Goal: Task Accomplishment & Management: Complete application form

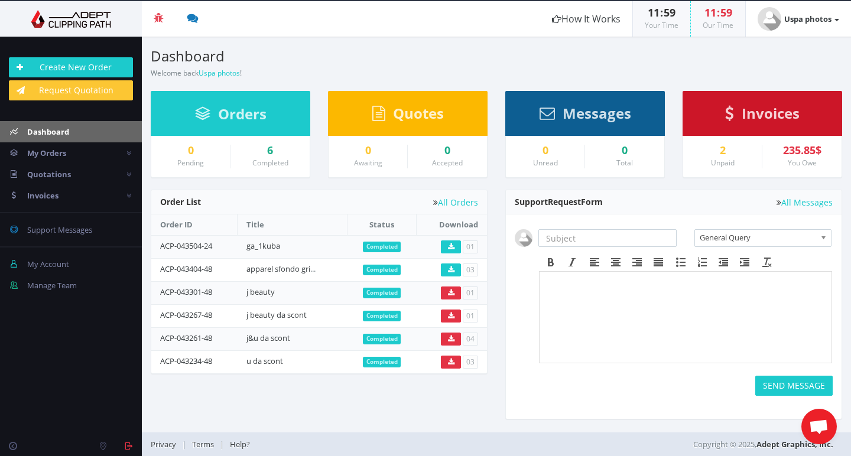
click at [274, 152] on div "6" at bounding box center [269, 151] width 61 height 12
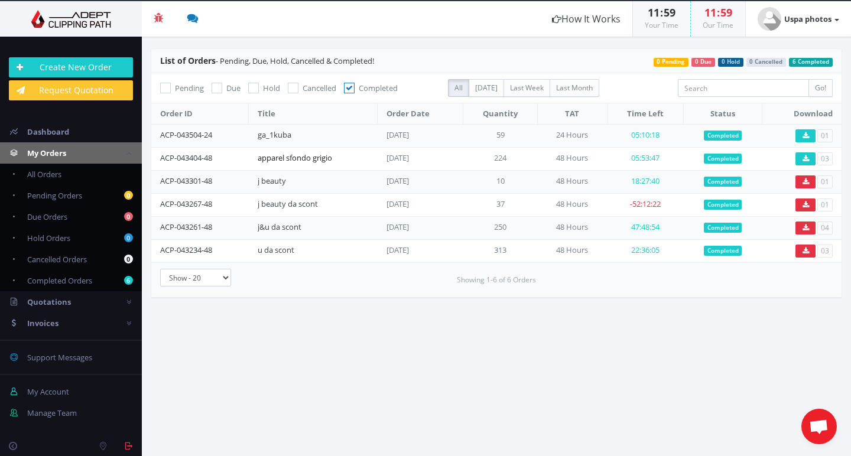
click at [328, 157] on link "apparel sfondo grigio" at bounding box center [295, 157] width 74 height 11
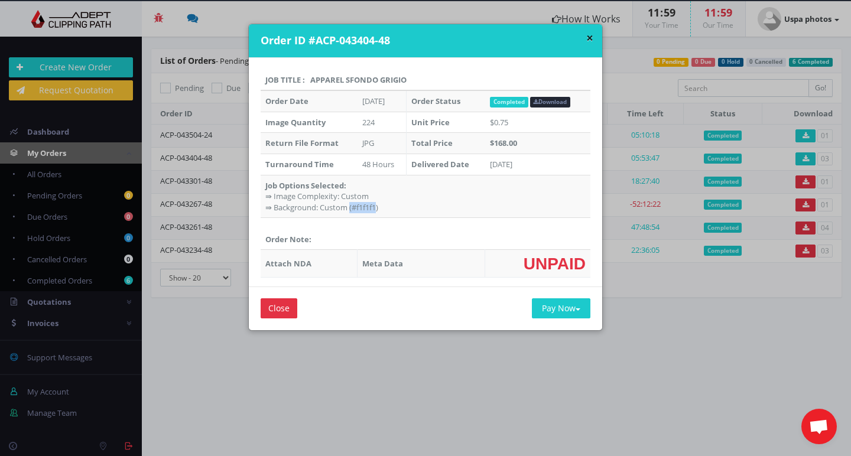
drag, startPoint x: 350, startPoint y: 204, endPoint x: 373, endPoint y: 204, distance: 23.0
click at [372, 204] on td "Job Options Selected: ⇛ Image Complexity: Custom ⇛ Background: Custom (#f1f1f1)" at bounding box center [425, 196] width 330 height 43
click at [374, 205] on td "Job Options Selected: ⇛ Image Complexity: Custom ⇛ Background: Custom (#f1f1f1)" at bounding box center [425, 196] width 330 height 43
drag, startPoint x: 373, startPoint y: 204, endPoint x: 348, endPoint y: 204, distance: 24.8
click at [347, 205] on td "Job Options Selected: ⇛ Image Complexity: Custom ⇛ Background: Custom (#f1f1f1)" at bounding box center [425, 196] width 330 height 43
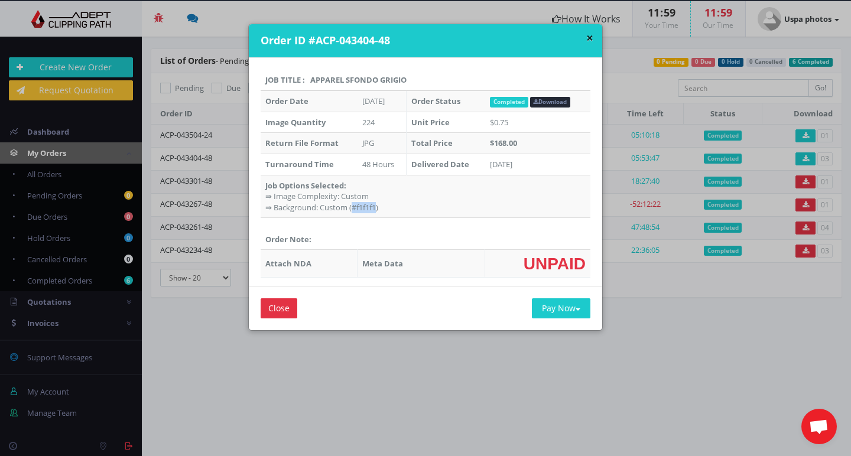
copy td "#f1f1f1"
drag, startPoint x: 271, startPoint y: 193, endPoint x: 368, endPoint y: 193, distance: 96.9
click at [368, 193] on td "Job Options Selected: ⇛ Image Complexity: Custom ⇛ Background: Custom (#f1f1f1)" at bounding box center [425, 196] width 330 height 43
copy td "mage Complexity: Custom"
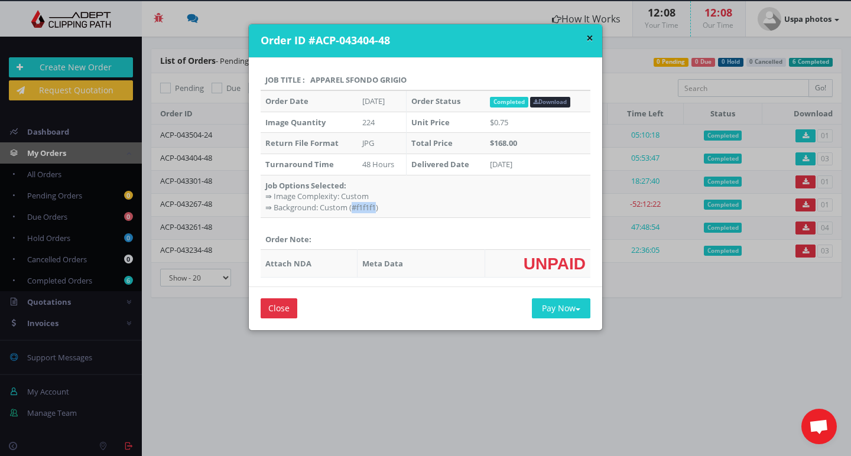
drag, startPoint x: 348, startPoint y: 205, endPoint x: 438, endPoint y: 205, distance: 89.8
click at [372, 204] on td "Job Options Selected: ⇛ Image Complexity: Custom ⇛ Background: Custom (#f1f1f1)" at bounding box center [425, 196] width 330 height 43
copy td "#f1f1f1"
click at [587, 32] on button "×" at bounding box center [589, 38] width 7 height 12
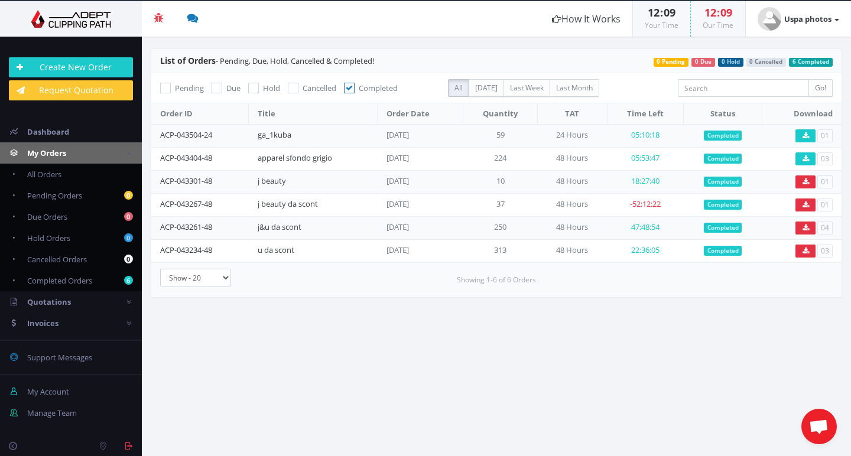
click at [467, 323] on section "List of Orders - Pending, Due, Hold, Cancelled & Completed! 6 Completed 0 Cance…" at bounding box center [496, 246] width 709 height 419
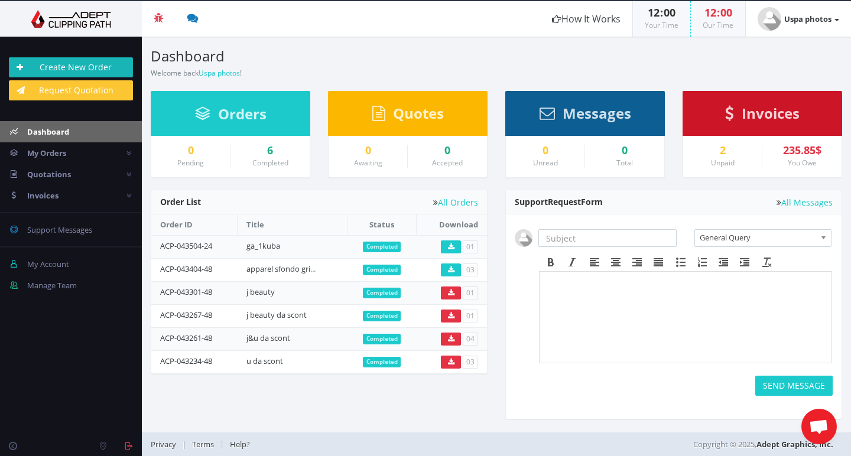
click at [87, 67] on link "Create New Order" at bounding box center [71, 67] width 124 height 20
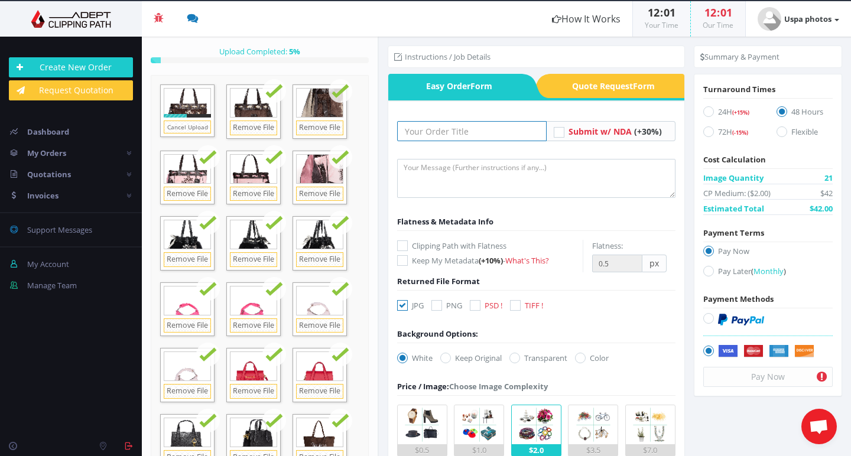
click at [438, 134] on input "text" at bounding box center [471, 131] width 149 height 20
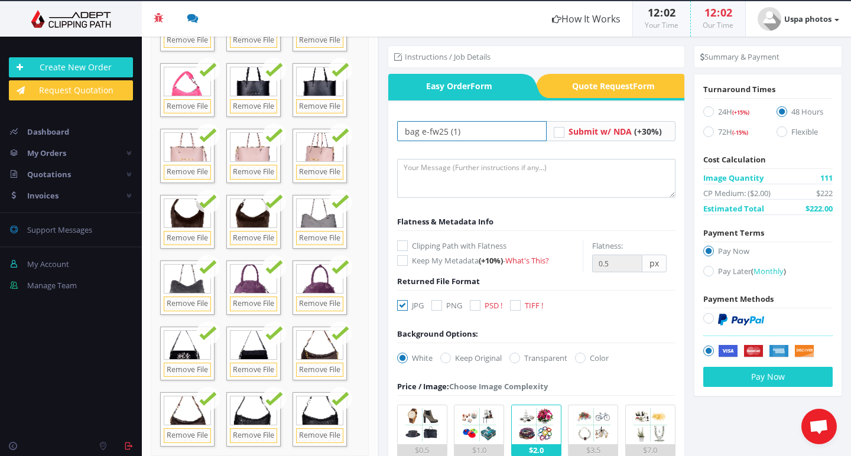
scroll to position [2028, 0]
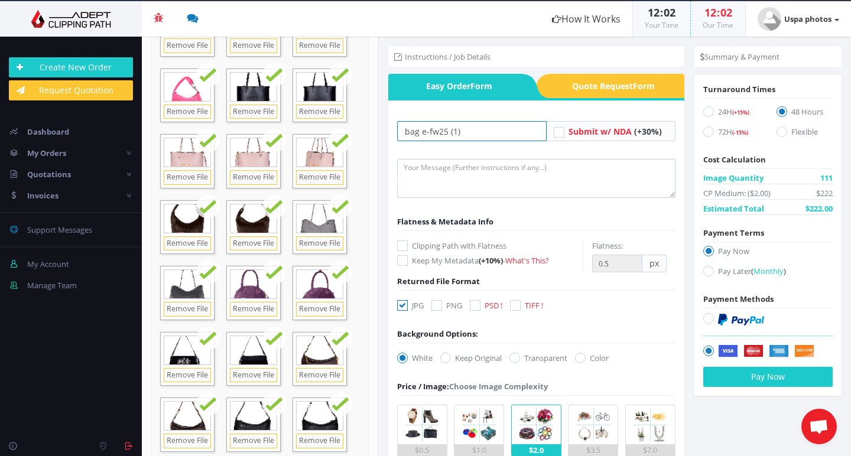
type input "bag e-fw25 (1)"
click at [585, 359] on icon at bounding box center [580, 358] width 11 height 11
click at [585, 359] on input "Color" at bounding box center [582, 358] width 8 height 8
radio input "true"
drag, startPoint x: 619, startPoint y: 358, endPoint x: 565, endPoint y: 356, distance: 54.4
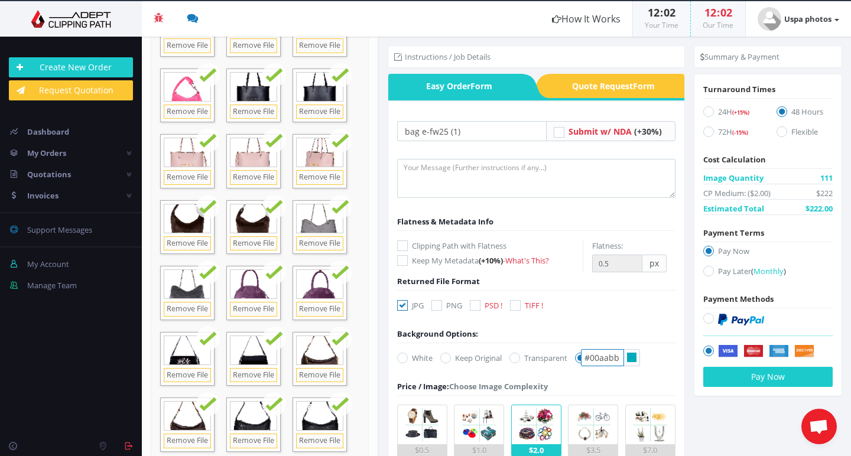
click at [565, 356] on div "White Keep Original Transparent Color #00aabb" at bounding box center [506, 360] width 237 height 17
click at [621, 360] on input "#00aabb" at bounding box center [602, 357] width 43 height 17
drag, startPoint x: 623, startPoint y: 357, endPoint x: 537, endPoint y: 348, distance: 86.0
paste input "f1f1f1"
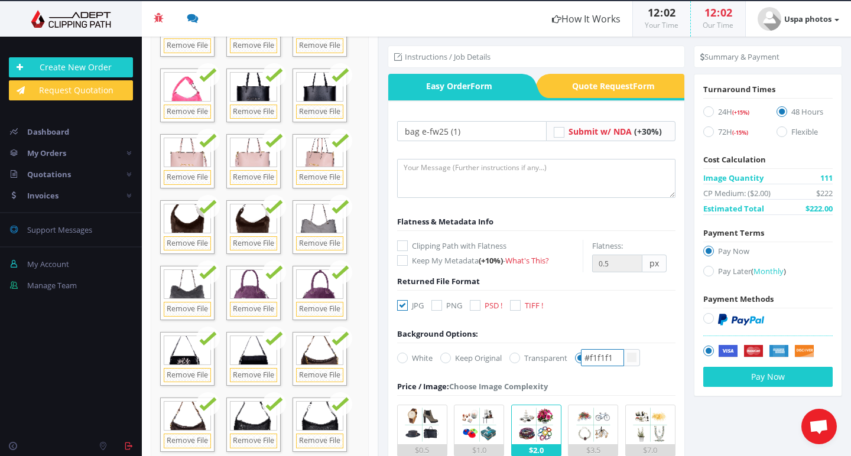
type input "#f1f1f1"
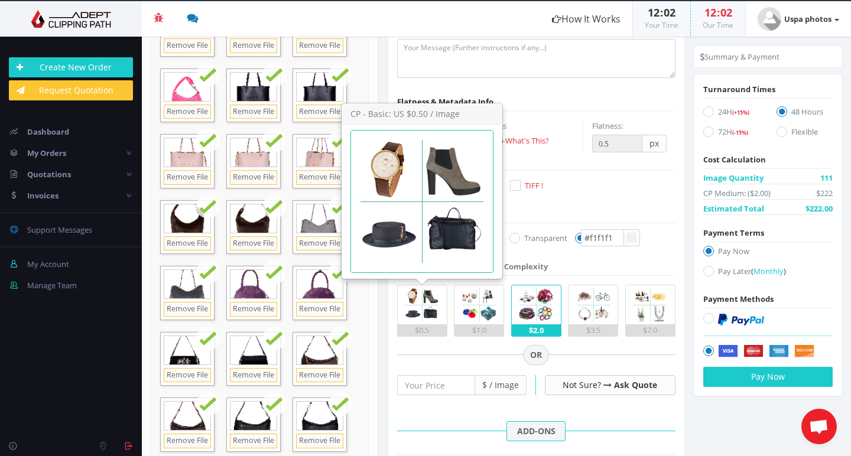
scroll to position [114, 0]
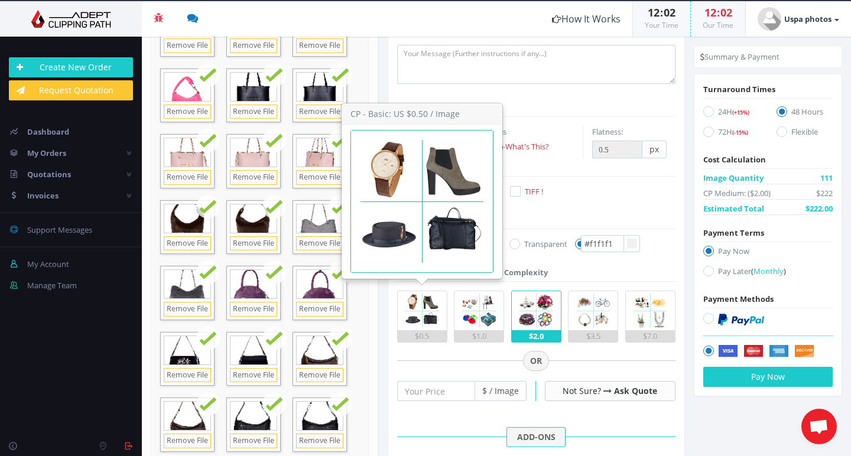
click at [432, 312] on img at bounding box center [421, 310] width 39 height 39
click at [0, 0] on input "$0.5" at bounding box center [0, 0] width 0 height 0
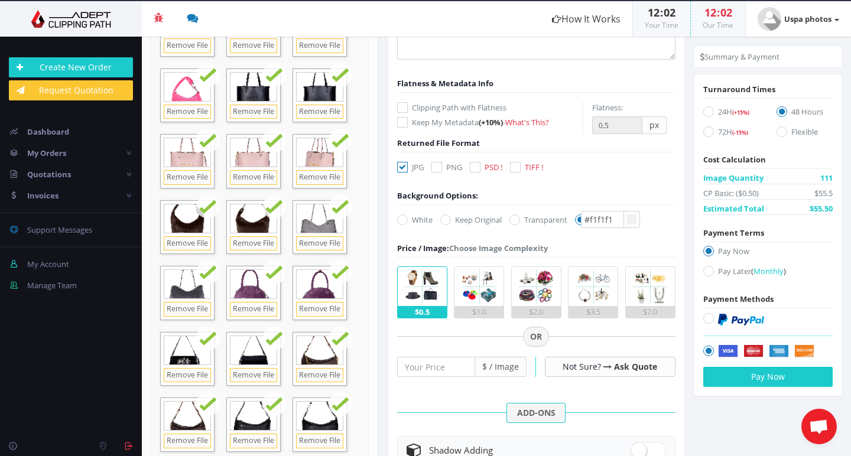
scroll to position [140, 0]
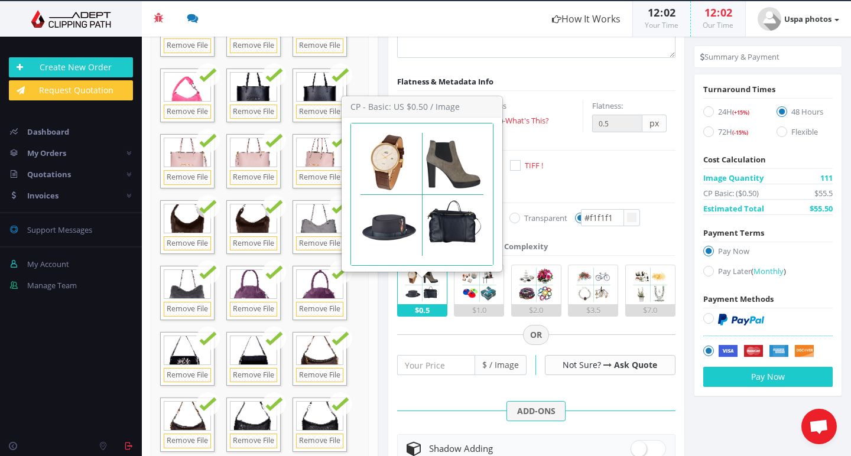
click at [428, 287] on img at bounding box center [421, 284] width 39 height 39
click at [0, 0] on input "$0.5" at bounding box center [0, 0] width 0 height 0
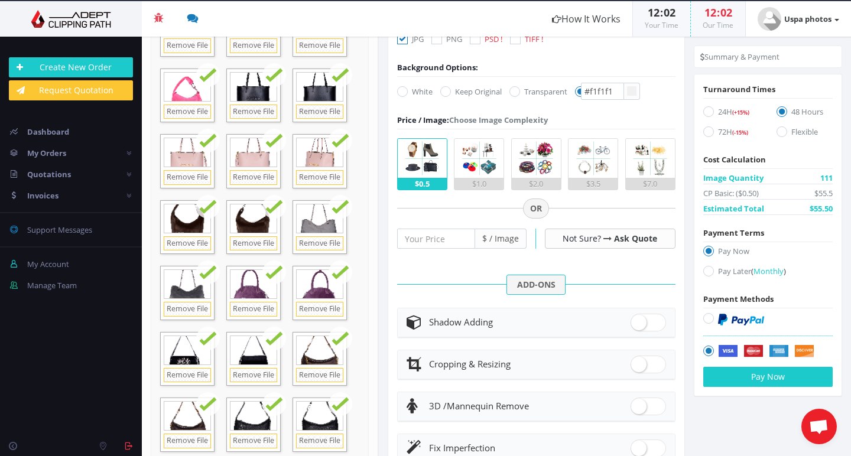
scroll to position [272, 0]
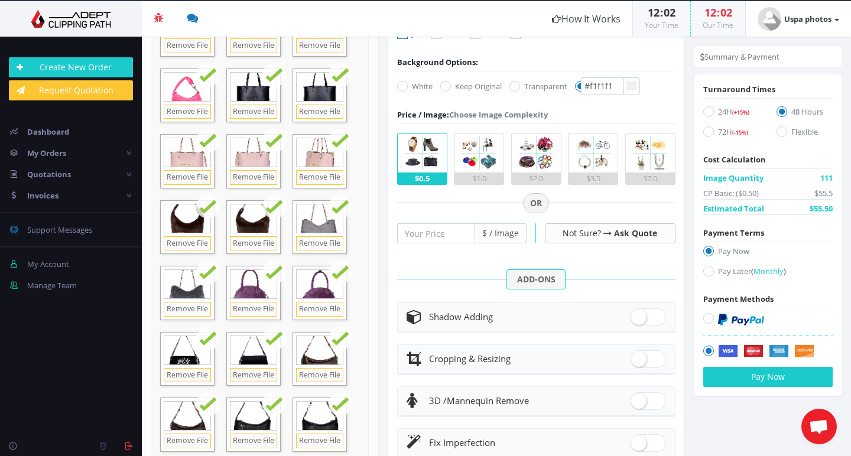
click at [588, 312] on div "Shadow Adding" at bounding box center [535, 317] width 259 height 17
click at [637, 318] on span at bounding box center [647, 317] width 35 height 18
click at [637, 318] on input "checkbox" at bounding box center [634, 315] width 8 height 8
checkbox input "true"
radio input "true"
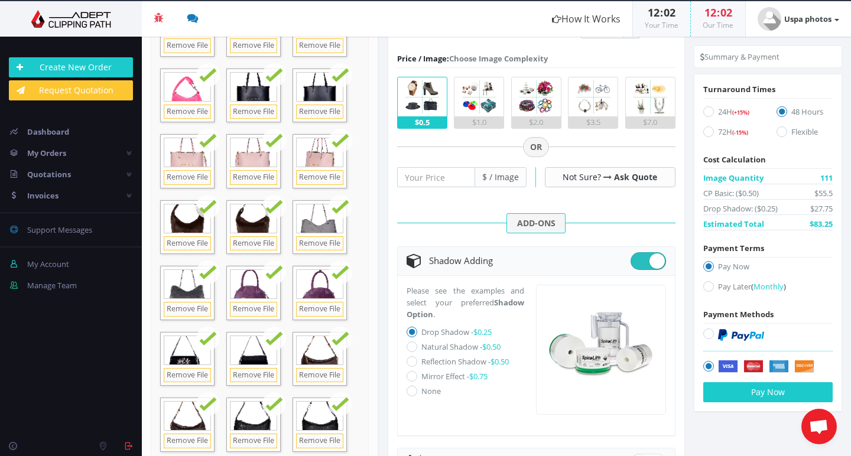
scroll to position [327, 0]
click at [412, 332] on icon at bounding box center [411, 333] width 11 height 11
click at [412, 332] on input "Drop Shadow - $0.25" at bounding box center [413, 334] width 8 height 8
click at [425, 347] on label "Natural Shadow - $0.50" at bounding box center [460, 348] width 79 height 11
click at [417, 347] on input "Natural Shadow - $0.50" at bounding box center [413, 348] width 8 height 8
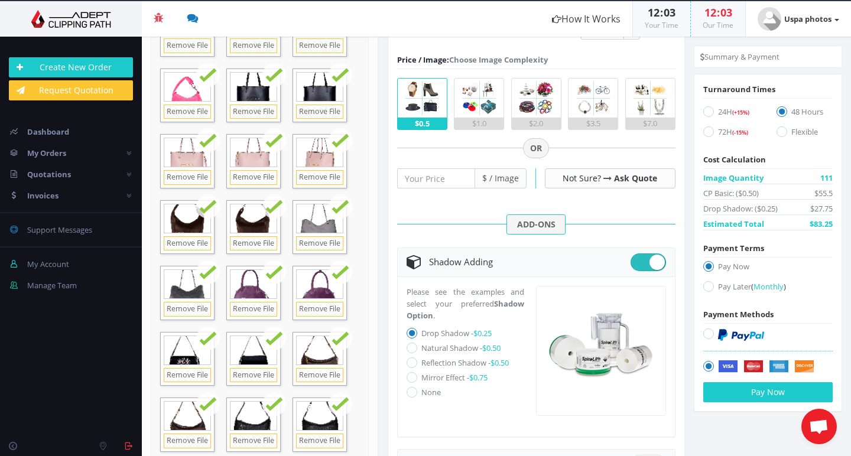
radio input "true"
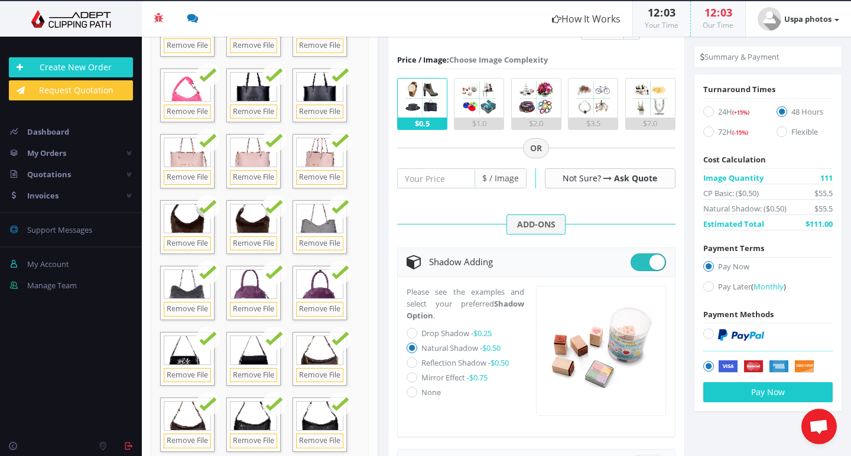
click at [426, 334] on label "Drop Shadow - $0.25" at bounding box center [456, 333] width 70 height 11
click at [417, 334] on input "Drop Shadow - $0.25" at bounding box center [413, 334] width 8 height 8
radio input "true"
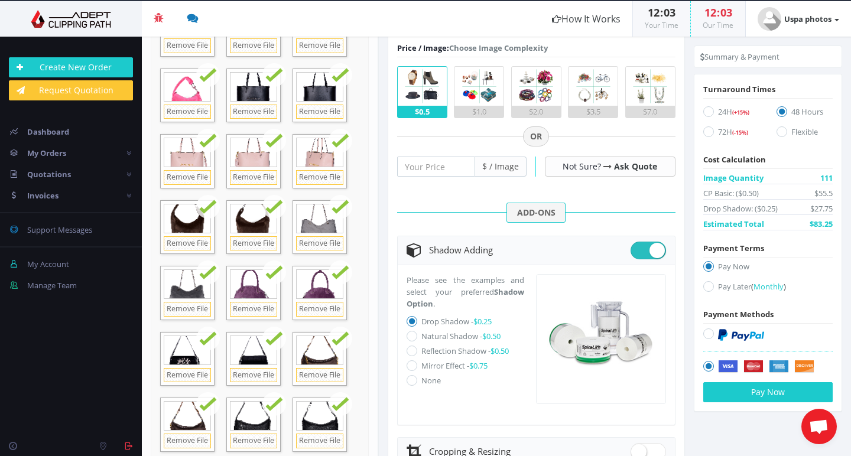
scroll to position [343, 0]
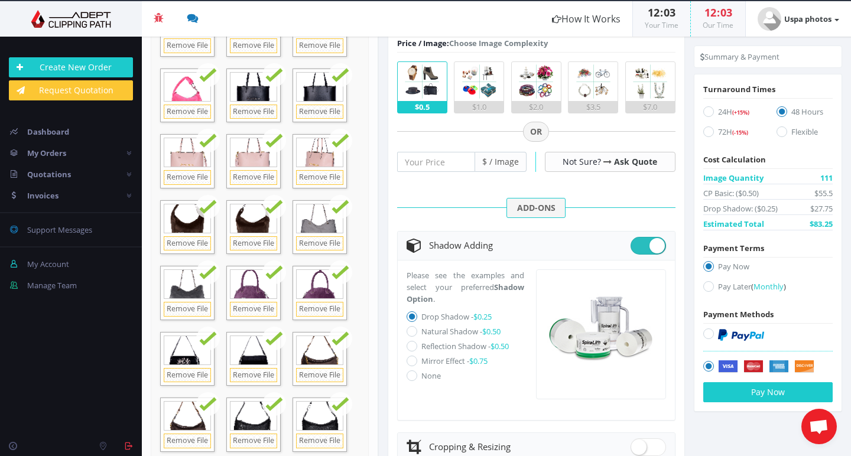
click at [703, 288] on icon at bounding box center [708, 286] width 11 height 11
click at [706, 288] on input "Pay Later ( Monthly )" at bounding box center [710, 287] width 8 height 8
radio input "true"
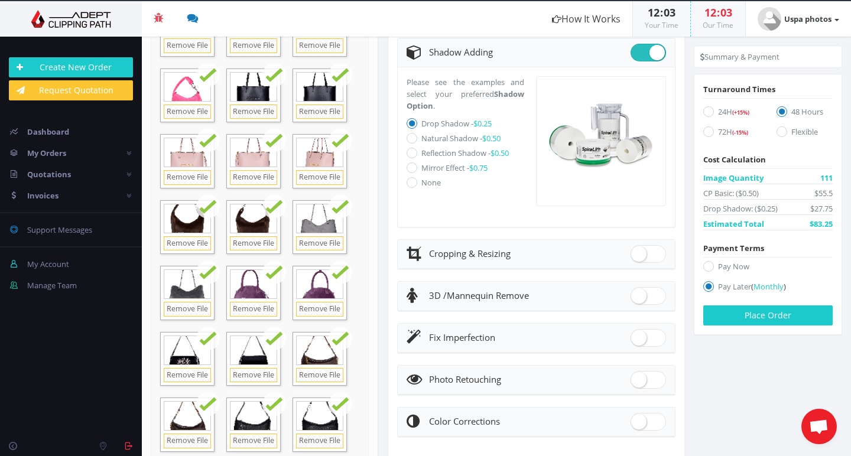
scroll to position [538, 0]
click at [411, 166] on icon at bounding box center [411, 166] width 11 height 11
click at [411, 166] on input "Mirror Effect - $0.75" at bounding box center [413, 167] width 8 height 8
radio input "true"
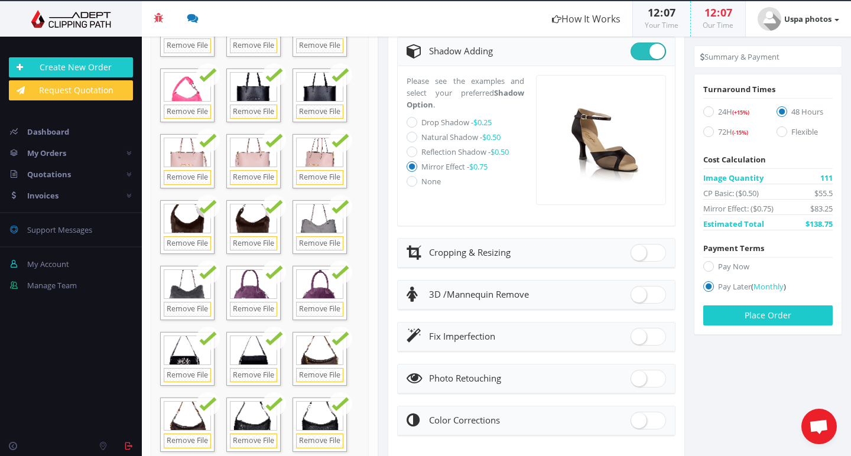
click at [412, 122] on icon at bounding box center [411, 122] width 11 height 11
click at [412, 122] on input "Drop Shadow - $0.25" at bounding box center [413, 123] width 8 height 8
radio input "true"
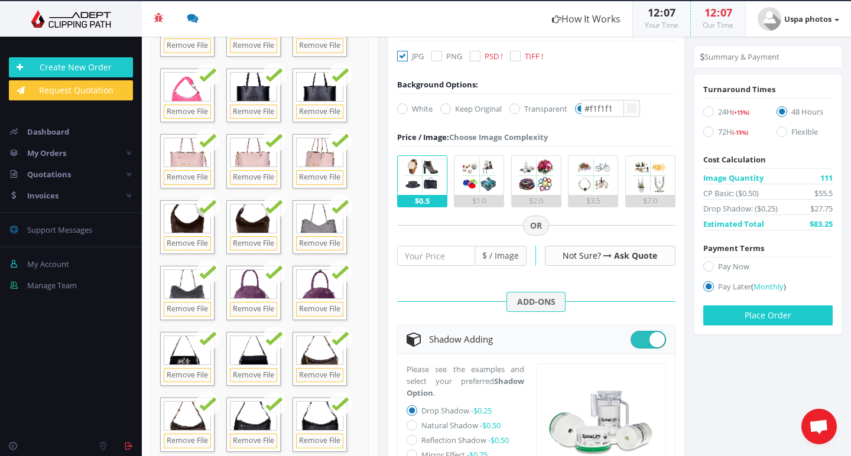
scroll to position [240, 0]
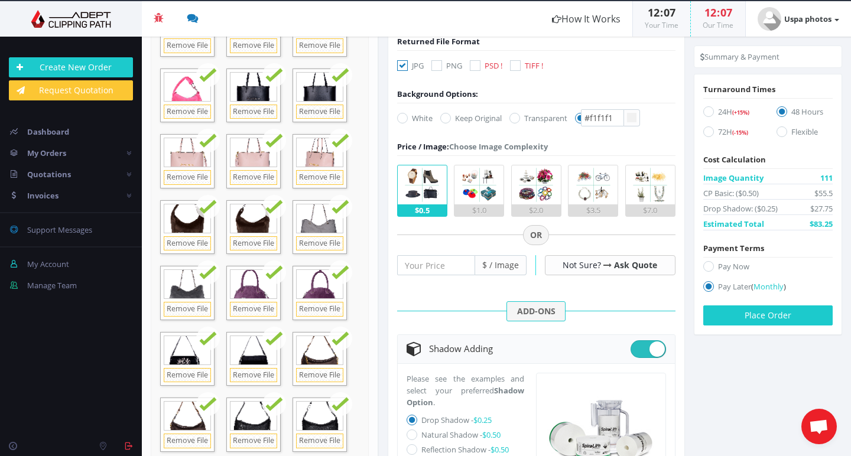
click at [658, 141] on form "bag e-fw25 (1) Submit w/ NDA (+30%) Flatness & Metadata Info (+10%) - 0.5" at bounding box center [536, 307] width 278 height 852
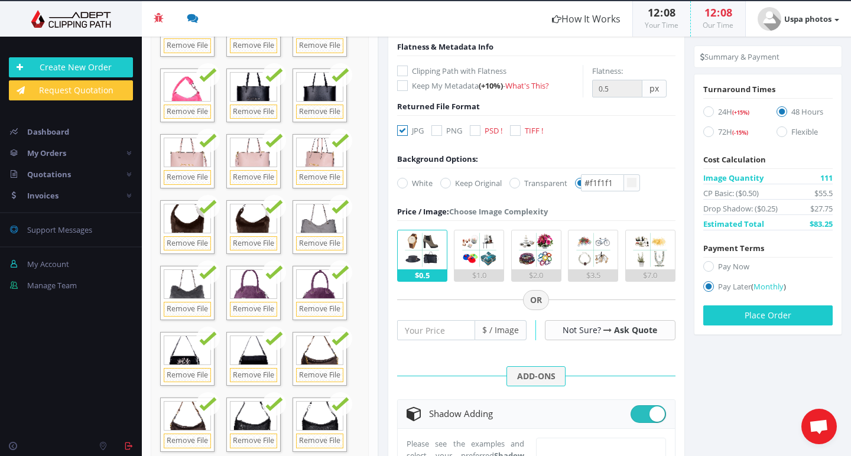
scroll to position [164, 0]
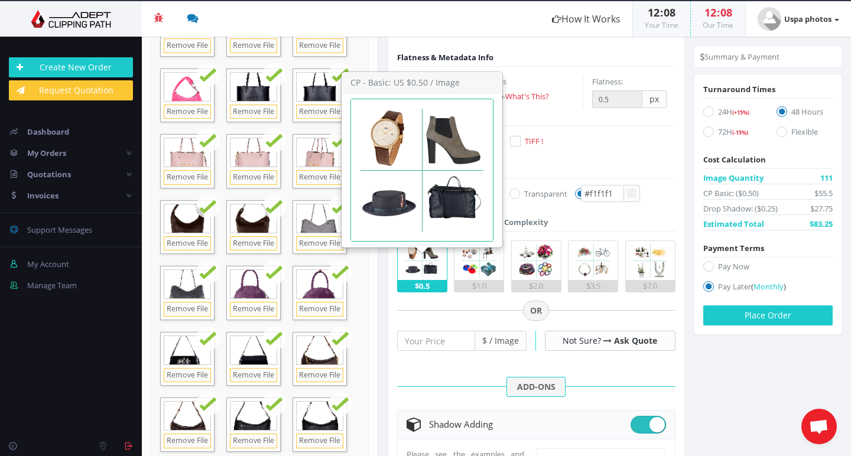
click at [422, 261] on img at bounding box center [421, 260] width 39 height 39
click at [0, 0] on input "$0.5" at bounding box center [0, 0] width 0 height 0
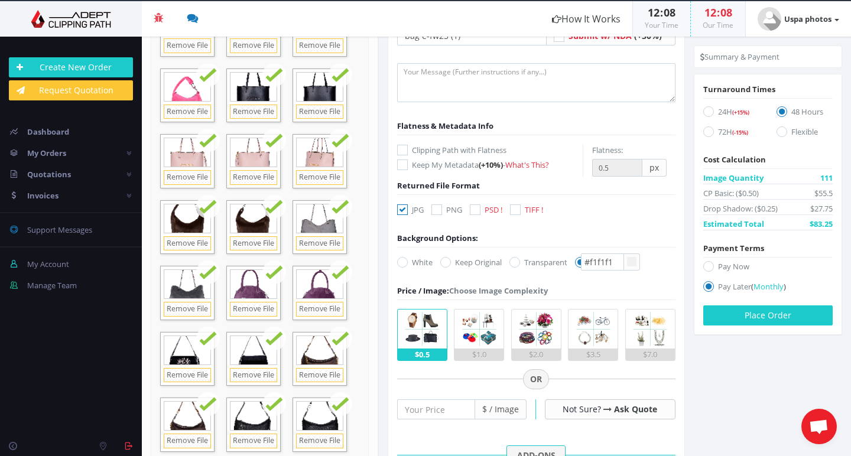
scroll to position [95, 0]
click at [656, 246] on form "bag e-fw25 (1) Submit w/ NDA (+30%) Flatness & Metadata Info (+10%) - 0.5" at bounding box center [536, 452] width 278 height 852
drag, startPoint x: 562, startPoint y: 256, endPoint x: 539, endPoint y: 256, distance: 22.4
click at [540, 256] on form "bag e-fw25 (1) Submit w/ NDA (+30%) Flatness & Metadata Info (+10%) - 0.5" at bounding box center [536, 452] width 278 height 852
click at [650, 266] on form "bag e-fw25 (1) Submit w/ NDA (+30%) Flatness & Metadata Info (+10%) - 0.5" at bounding box center [536, 452] width 278 height 852
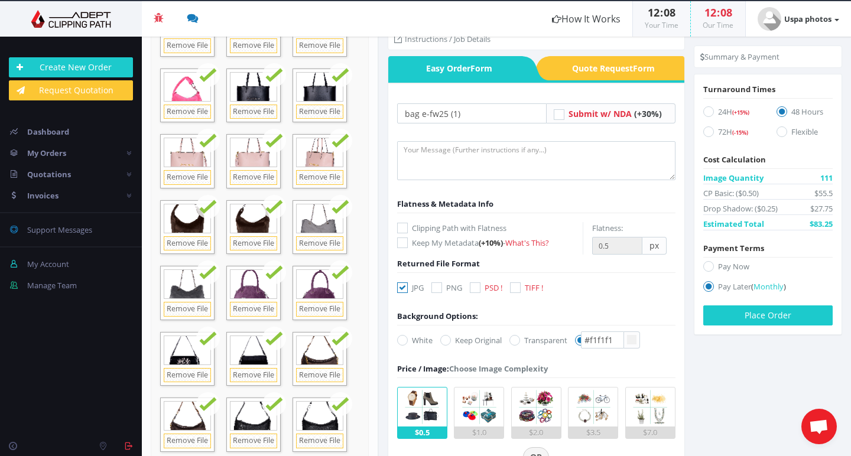
scroll to position [18, 0]
click at [416, 113] on input "bag e-fw25 (1)" at bounding box center [471, 113] width 149 height 20
click at [421, 112] on input "bag e-fw25 (1)" at bounding box center [471, 113] width 149 height 20
click at [484, 112] on input "bag J-E-fw25 (1)" at bounding box center [471, 113] width 149 height 20
click at [441, 115] on input "bag J-E-fw25 (1)" at bounding box center [471, 113] width 149 height 20
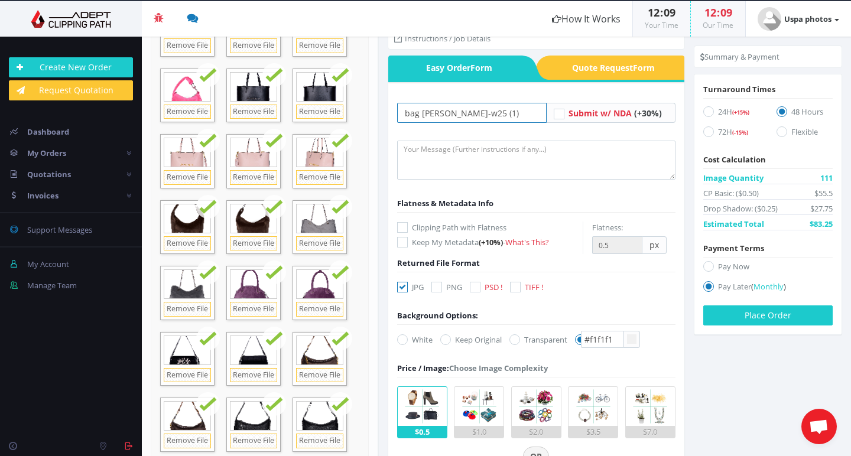
click at [494, 114] on input "bag J-E-w25 (1)" at bounding box center [471, 113] width 149 height 20
click at [437, 114] on input "bag J-E-w25 (1)" at bounding box center [471, 113] width 149 height 20
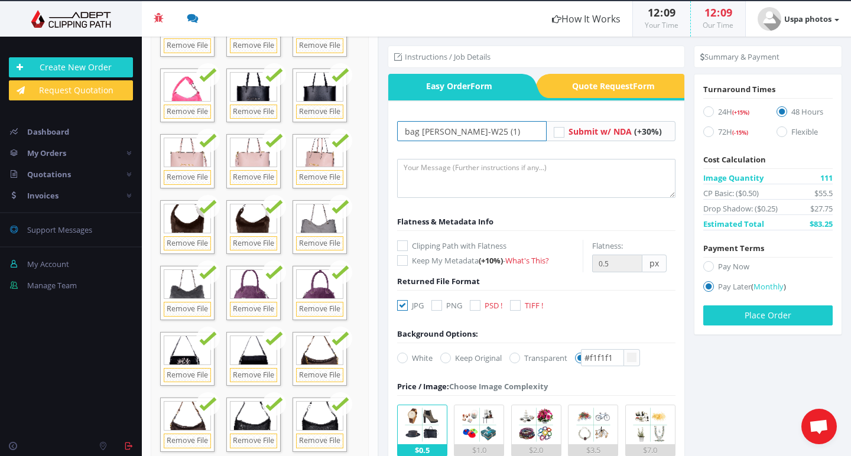
scroll to position [0, 0]
click at [501, 130] on input "bag [PERSON_NAME]-W25 (1)" at bounding box center [471, 131] width 149 height 20
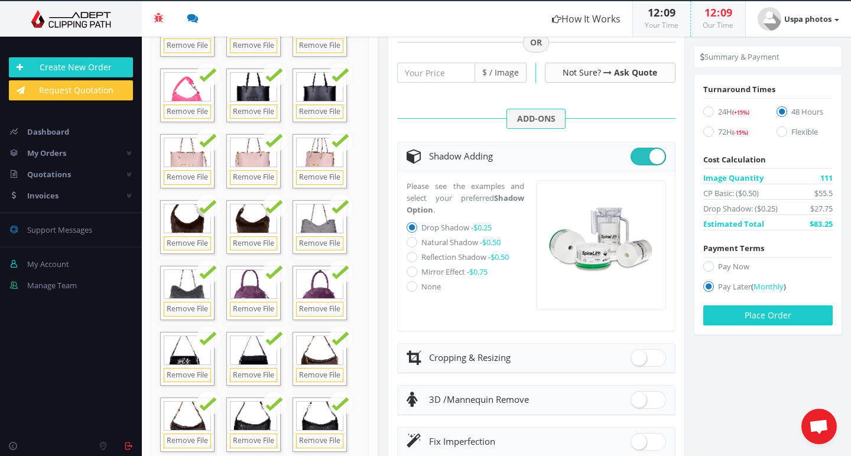
scroll to position [430, 0]
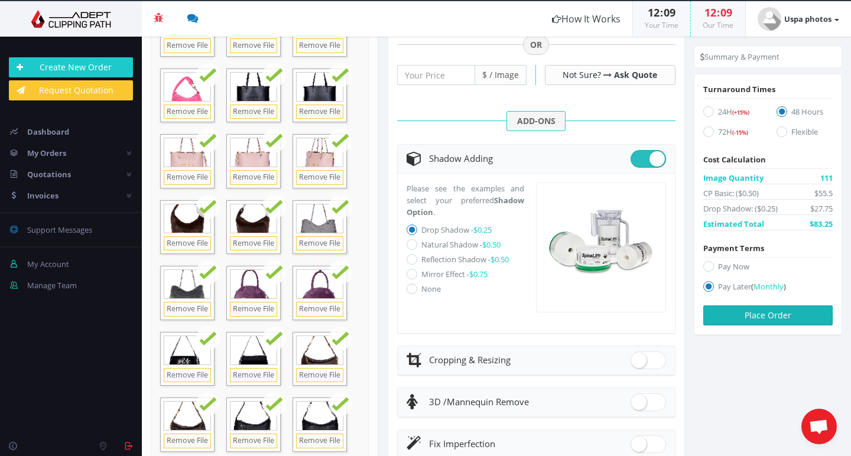
type input "bag [PERSON_NAME]-W25 (1)"
click at [744, 319] on button "Place Order" at bounding box center [767, 315] width 129 height 20
